Goal: Navigation & Orientation: Go to known website

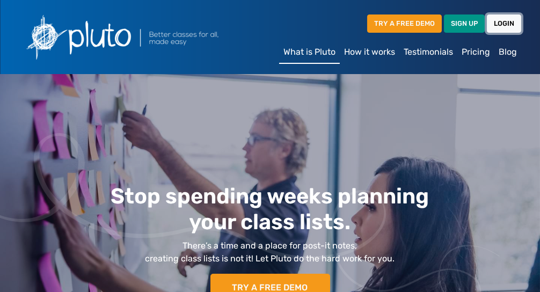
click at [511, 26] on link "LOGIN" at bounding box center [504, 23] width 34 height 18
click at [505, 31] on link "LOGIN" at bounding box center [504, 23] width 34 height 18
